Goal: Information Seeking & Learning: Find specific page/section

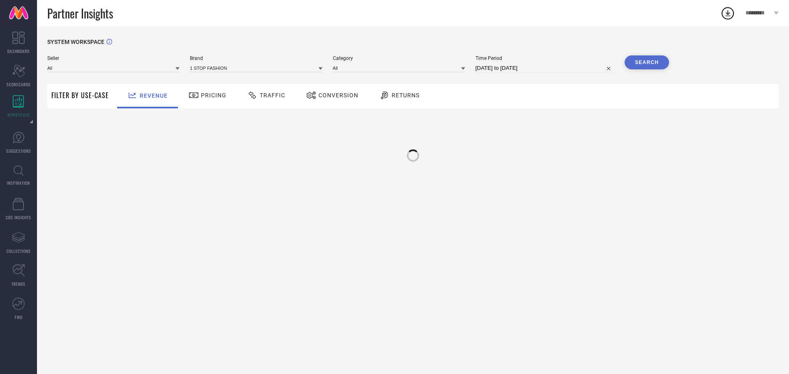
type input "All"
type input "1 STOP FASHION"
type input "All"
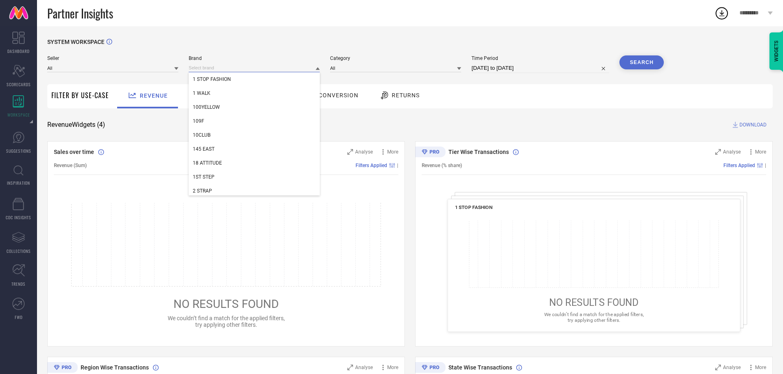
click at [201, 66] on input at bounding box center [254, 68] width 131 height 9
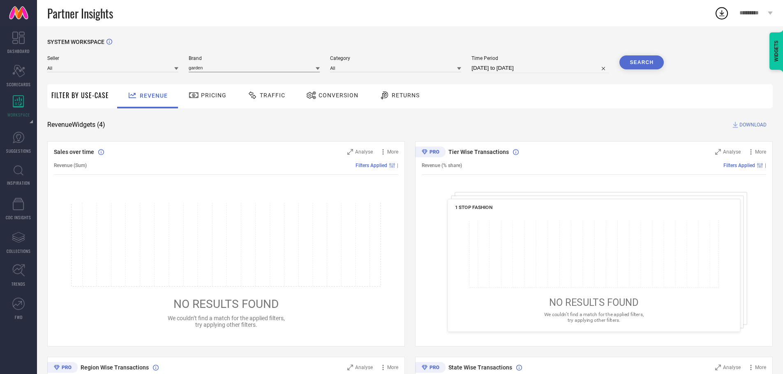
type input "garden"
click at [318, 70] on icon at bounding box center [318, 69] width 4 height 4
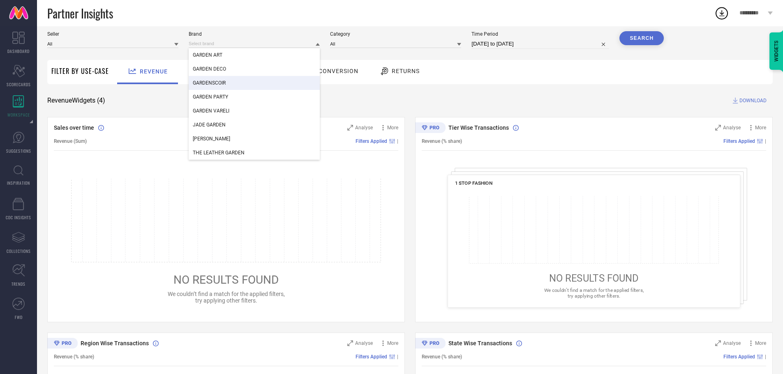
scroll to position [25, 0]
click at [223, 113] on span "GARDEN VARELI" at bounding box center [211, 110] width 37 height 6
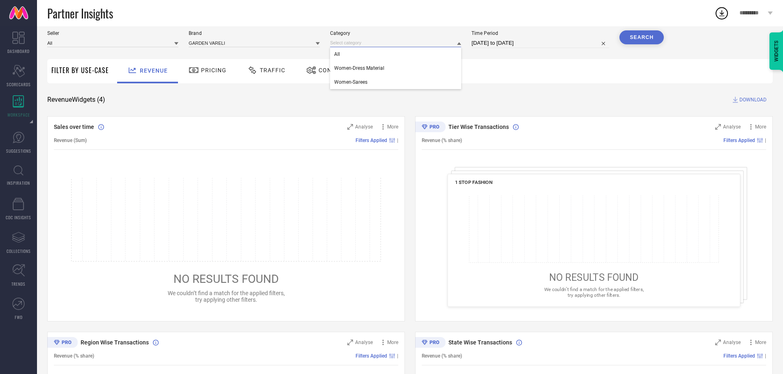
click at [356, 45] on input at bounding box center [395, 43] width 131 height 9
click at [345, 47] on input at bounding box center [395, 43] width 131 height 9
click at [342, 50] on div "All" at bounding box center [395, 54] width 131 height 14
click at [638, 40] on button "Search" at bounding box center [641, 37] width 44 height 14
